Goal: Information Seeking & Learning: Learn about a topic

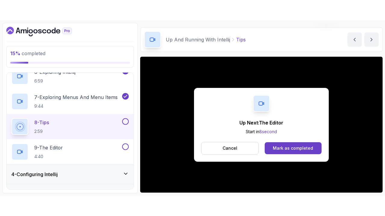
scroll to position [58, 0]
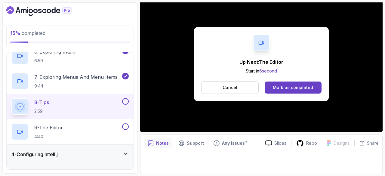
click at [290, 88] on div "Mark as completed" at bounding box center [293, 87] width 40 height 6
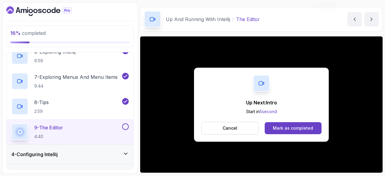
scroll to position [58, 0]
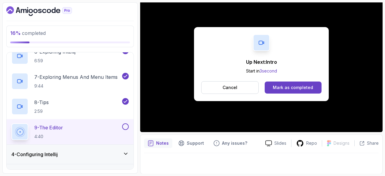
click at [306, 86] on div "Mark as completed" at bounding box center [293, 87] width 40 height 6
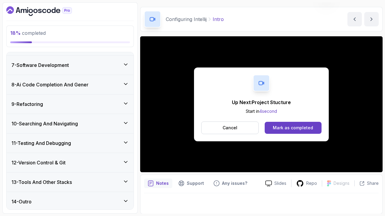
scroll to position [58, 0]
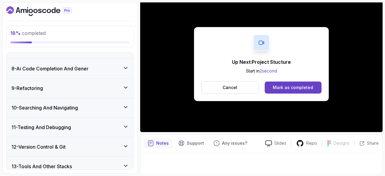
click at [289, 86] on div "Mark as completed" at bounding box center [293, 87] width 40 height 6
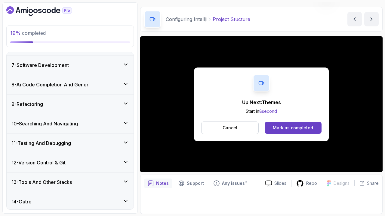
scroll to position [58, 0]
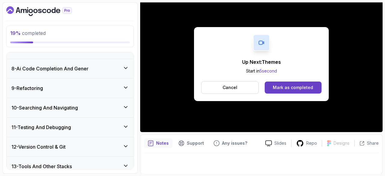
click at [284, 90] on div "Mark as completed" at bounding box center [293, 87] width 40 height 6
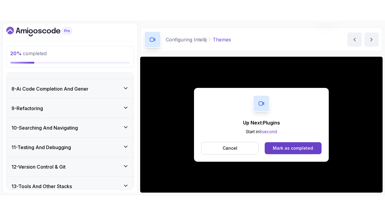
scroll to position [58, 0]
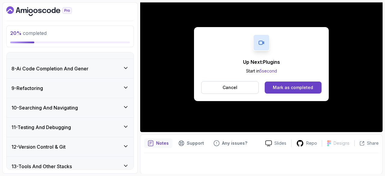
click at [295, 90] on button "Mark as completed" at bounding box center [292, 87] width 57 height 12
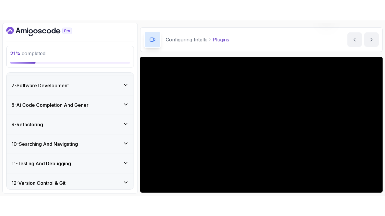
scroll to position [58, 0]
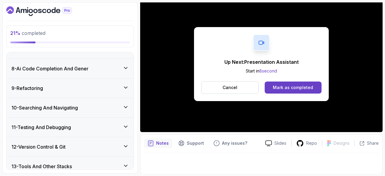
click at [299, 89] on div "Mark as completed" at bounding box center [293, 87] width 40 height 6
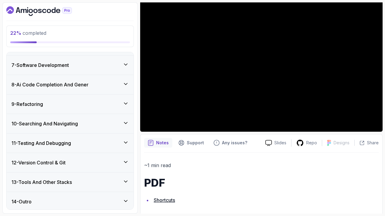
scroll to position [307, 0]
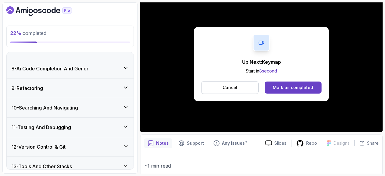
click at [298, 85] on div "Mark as completed" at bounding box center [293, 87] width 40 height 6
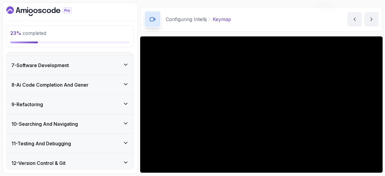
scroll to position [58, 0]
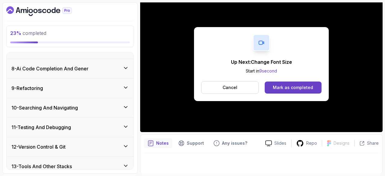
click at [298, 89] on div "Mark as completed" at bounding box center [293, 87] width 40 height 6
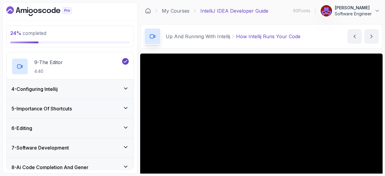
scroll to position [258, 0]
drag, startPoint x: 126, startPoint y: 86, endPoint x: 100, endPoint y: 87, distance: 25.9
click at [100, 87] on div "4 - Configuring Intellij" at bounding box center [69, 89] width 117 height 7
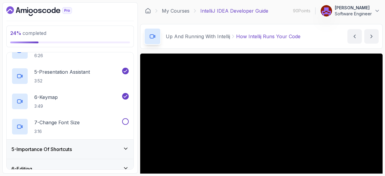
scroll to position [167, 0]
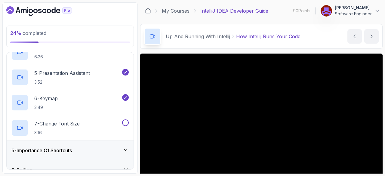
click at [75, 124] on p "7 - Change Font Size" at bounding box center [56, 123] width 45 height 7
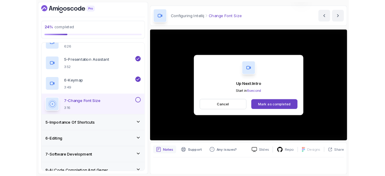
scroll to position [58, 0]
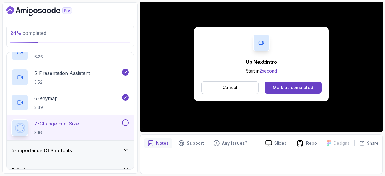
click at [283, 87] on div "Mark as completed" at bounding box center [293, 87] width 40 height 6
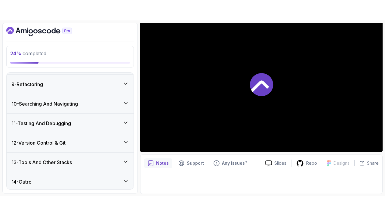
scroll to position [280, 0]
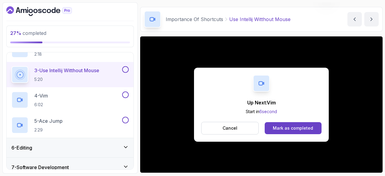
scroll to position [58, 0]
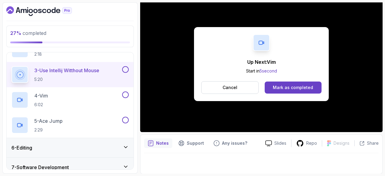
click at [301, 83] on button "Mark as completed" at bounding box center [292, 87] width 57 height 12
